Goal: Navigation & Orientation: Understand site structure

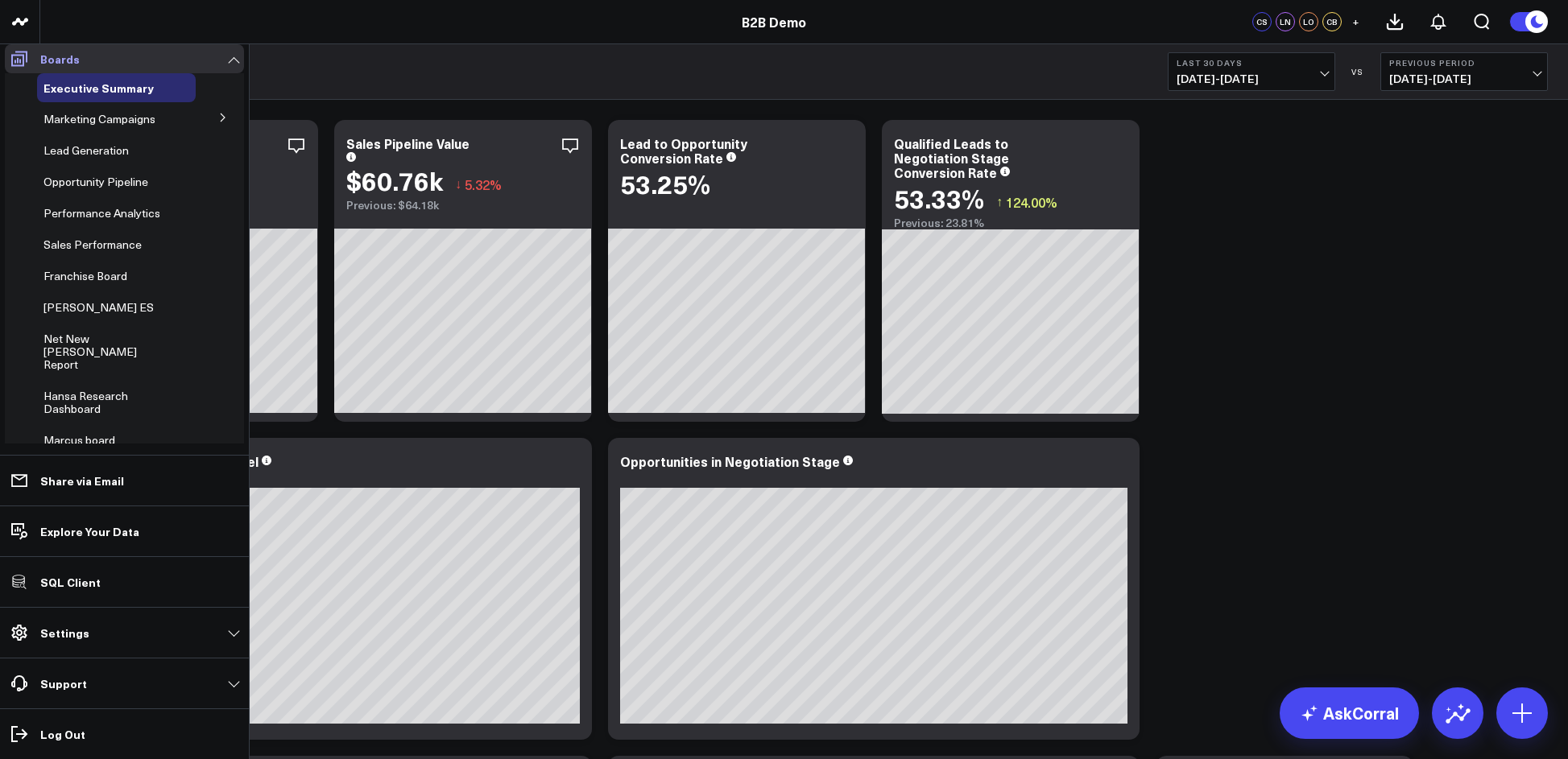
click at [36, 64] on link "Boards" at bounding box center [125, 58] width 239 height 29
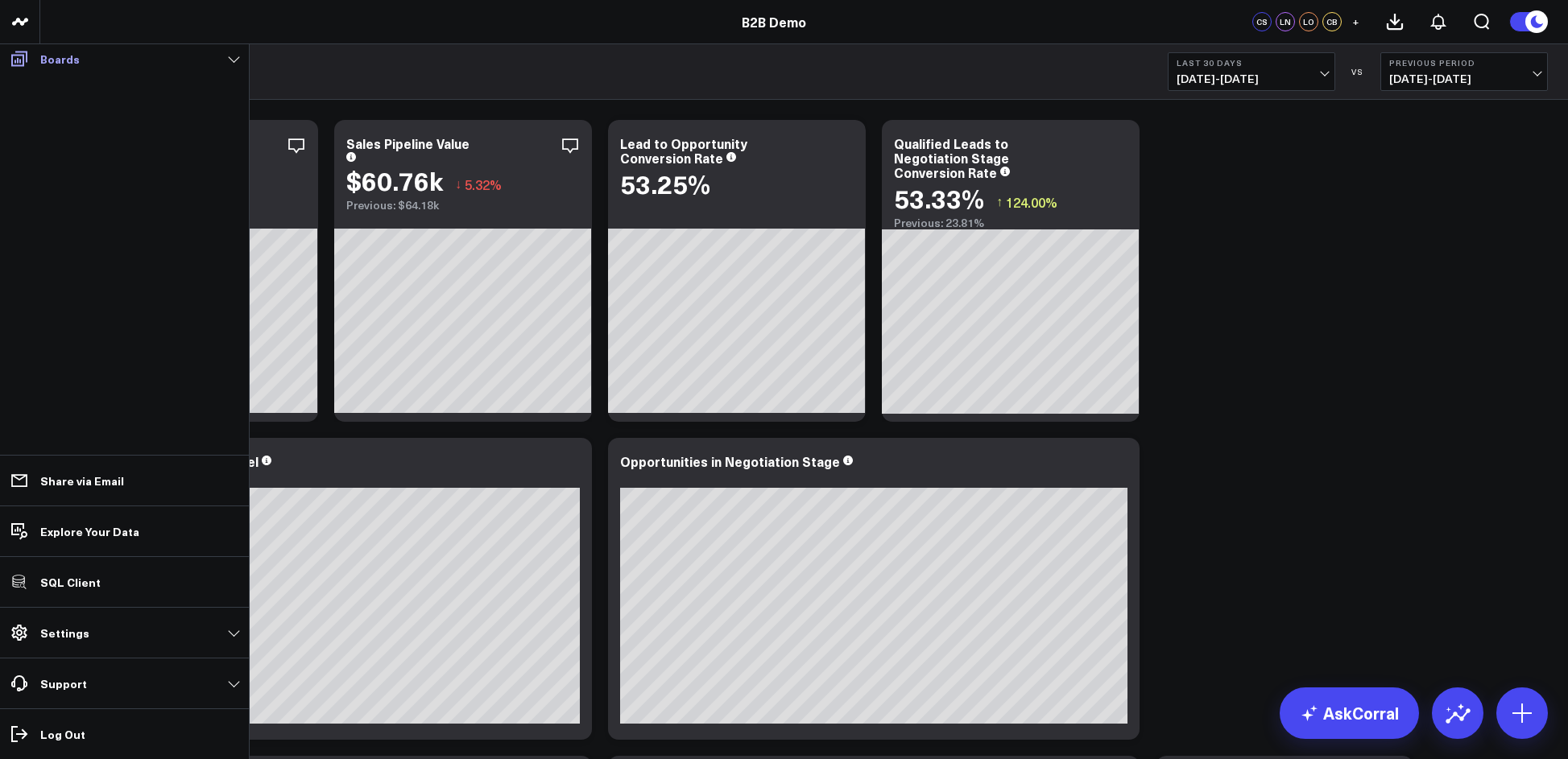
click at [12, 60] on icon at bounding box center [19, 59] width 16 height 15
